Goal: Task Accomplishment & Management: Use online tool/utility

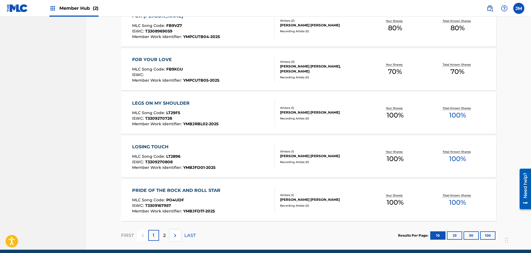
scroll to position [361, 0]
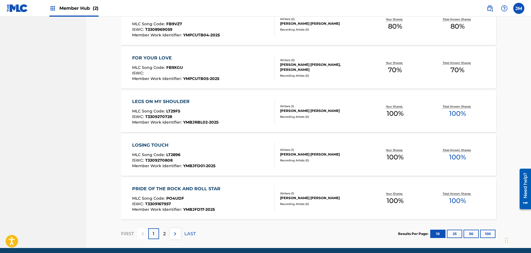
click at [167, 113] on span "LT29F5" at bounding box center [173, 111] width 14 height 5
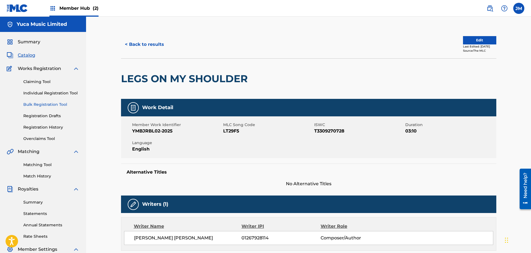
click at [40, 104] on link "Bulk Registration Tool" at bounding box center [51, 105] width 56 height 6
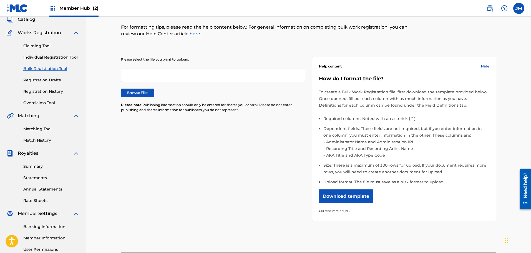
scroll to position [8, 0]
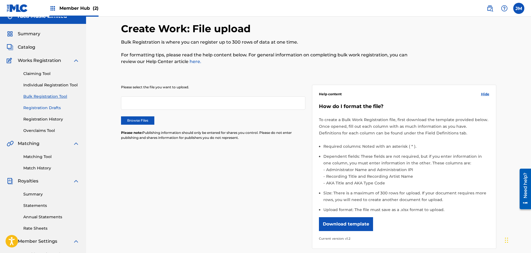
click at [39, 106] on link "Registration Drafts" at bounding box center [51, 108] width 56 height 6
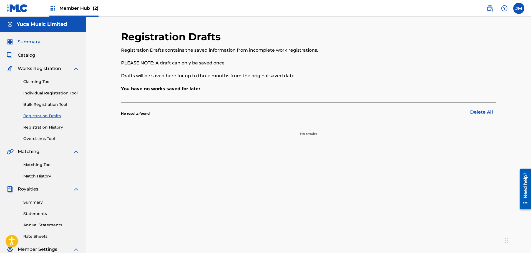
click at [30, 41] on span "Summary" at bounding box center [29, 42] width 22 height 7
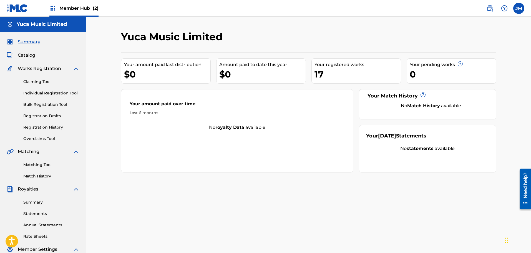
click at [75, 8] on span "Member Hub (2)" at bounding box center [78, 8] width 39 height 6
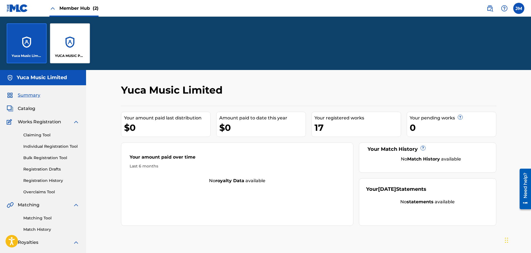
click at [36, 43] on div "Yuca Music Limited" at bounding box center [27, 43] width 40 height 40
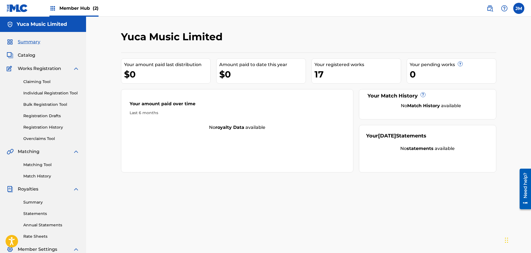
click at [65, 7] on span "Member Hub (2)" at bounding box center [78, 8] width 39 height 6
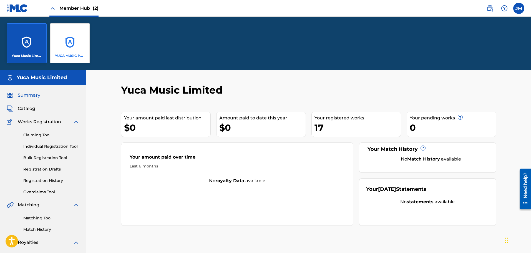
click at [82, 43] on div "YUCA MUSIC PUBLISHING" at bounding box center [70, 43] width 40 height 40
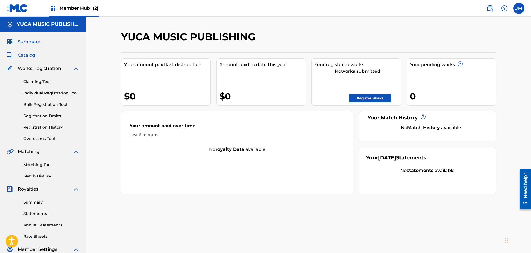
click at [26, 55] on span "Catalog" at bounding box center [26, 55] width 17 height 7
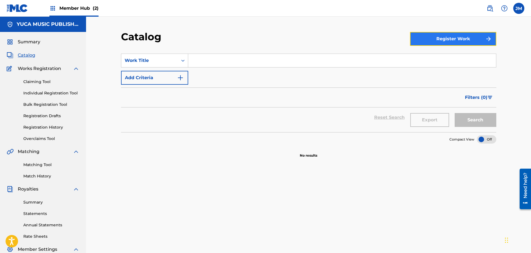
click at [473, 37] on button "Register Work" at bounding box center [453, 39] width 86 height 14
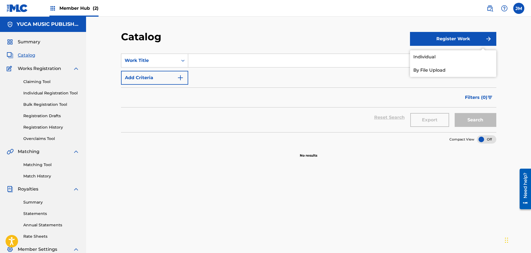
click at [375, 37] on div "Catalog" at bounding box center [265, 39] width 289 height 16
click at [23, 5] on img at bounding box center [17, 8] width 21 height 8
